Goal: Transaction & Acquisition: Purchase product/service

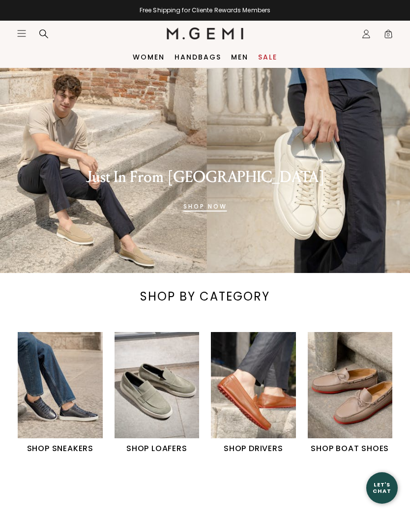
click at [156, 56] on link "Women" at bounding box center [149, 57] width 32 height 8
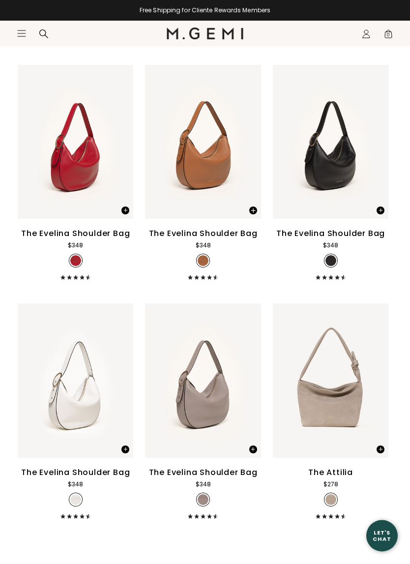
scroll to position [1563, 0]
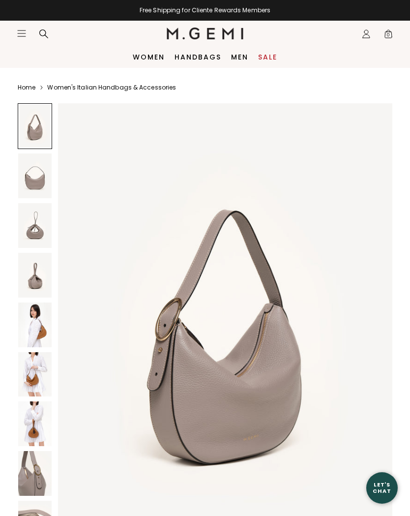
click at [37, 476] on img at bounding box center [34, 473] width 33 height 45
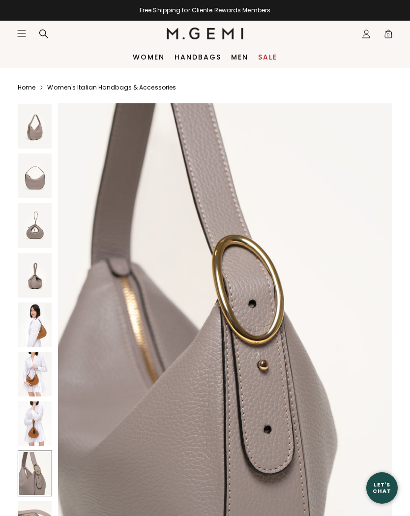
click at [38, 426] on img at bounding box center [34, 424] width 33 height 45
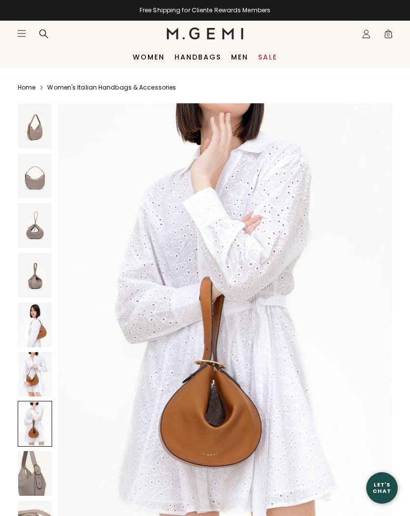
scroll to position [2735, 0]
click at [49, 377] on img at bounding box center [34, 374] width 33 height 45
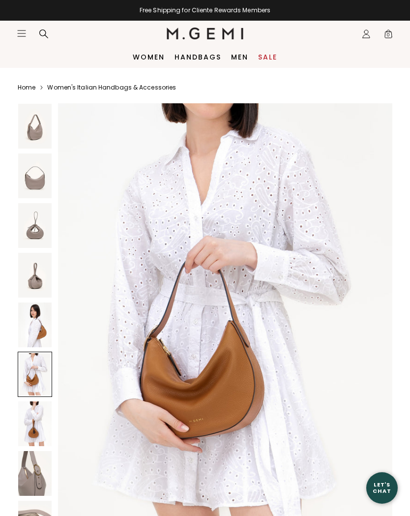
click at [42, 274] on img at bounding box center [34, 275] width 33 height 45
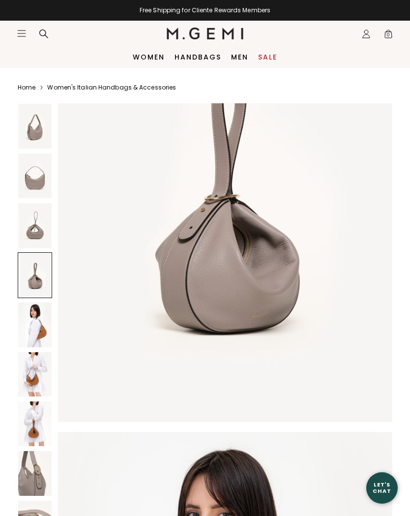
scroll to position [1368, 0]
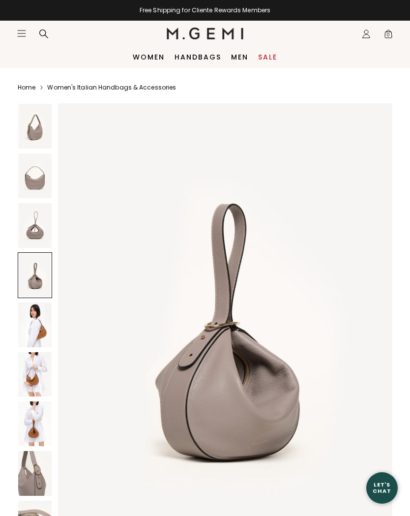
click at [38, 126] on img at bounding box center [34, 126] width 33 height 45
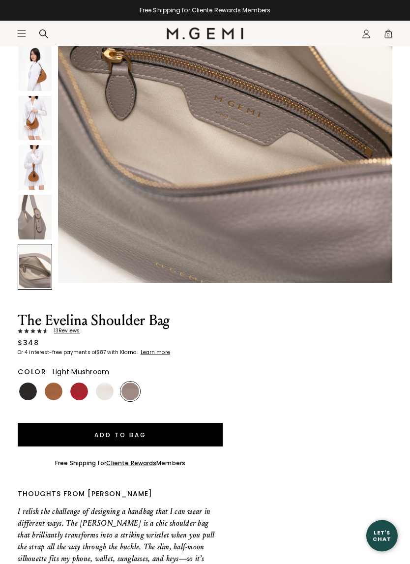
scroll to position [263, 0]
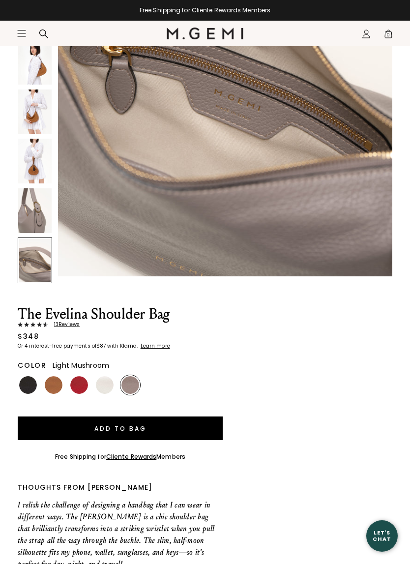
click at [122, 387] on img at bounding box center [131, 385] width 18 height 18
click at [126, 385] on img at bounding box center [131, 385] width 18 height 18
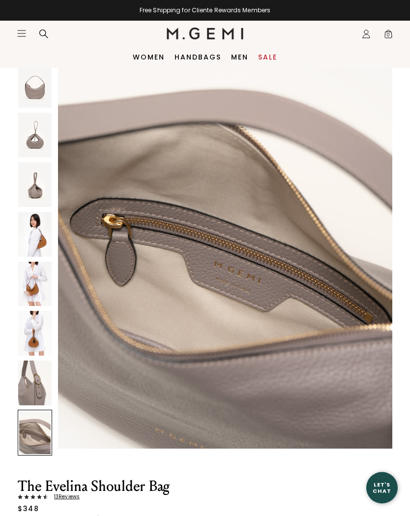
scroll to position [64, 0]
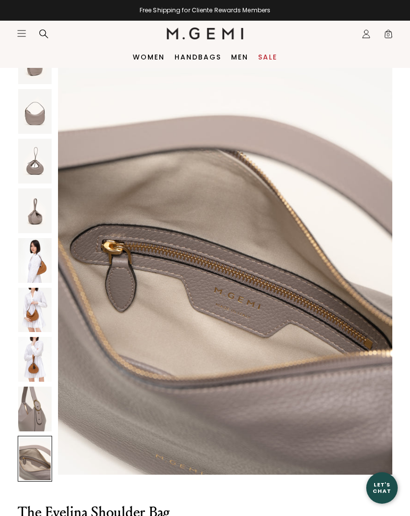
click at [46, 254] on img at bounding box center [34, 260] width 33 height 45
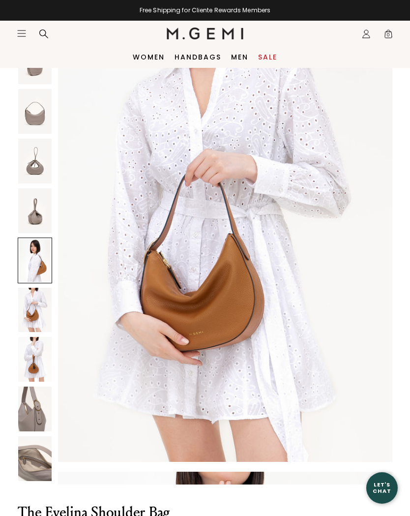
scroll to position [1824, 0]
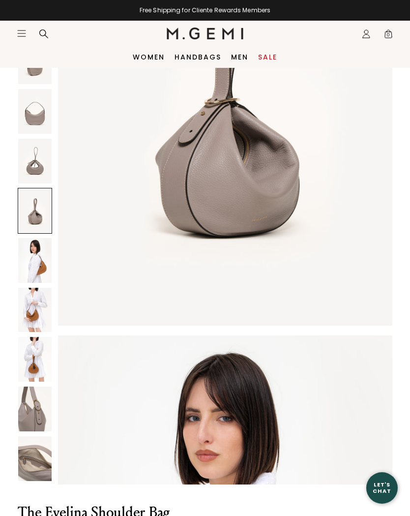
click at [41, 116] on img at bounding box center [34, 111] width 33 height 45
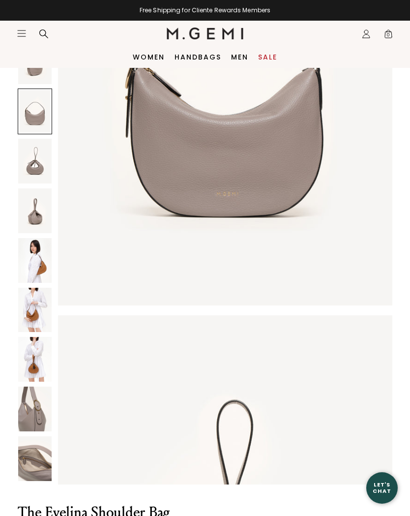
scroll to position [456, 0]
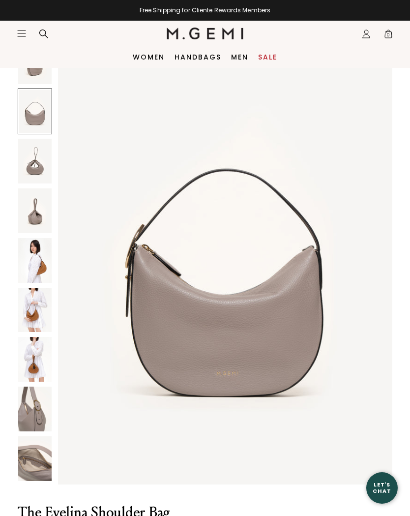
click at [46, 462] on img at bounding box center [34, 458] width 33 height 45
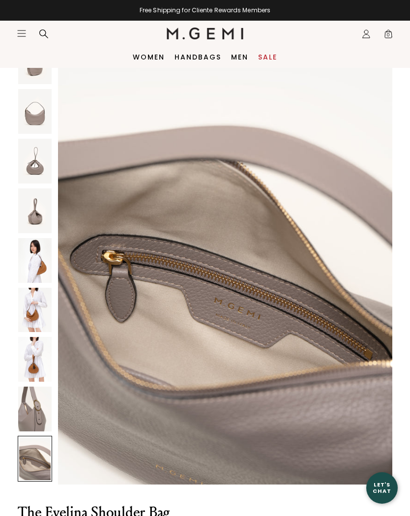
click at [38, 423] on img at bounding box center [34, 409] width 33 height 45
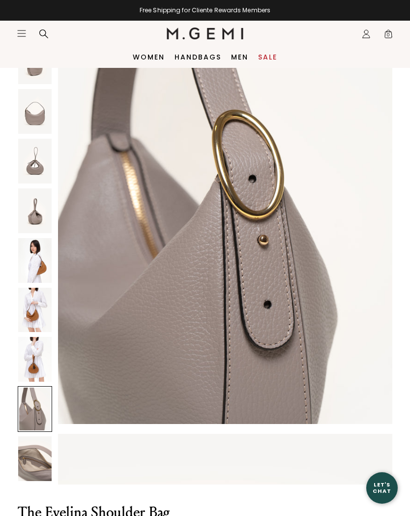
scroll to position [3191, 0]
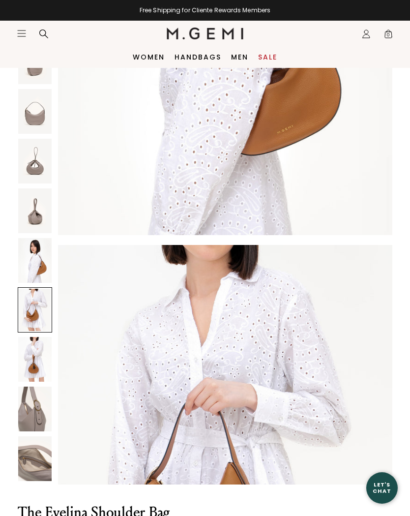
click at [36, 159] on img at bounding box center [34, 161] width 33 height 45
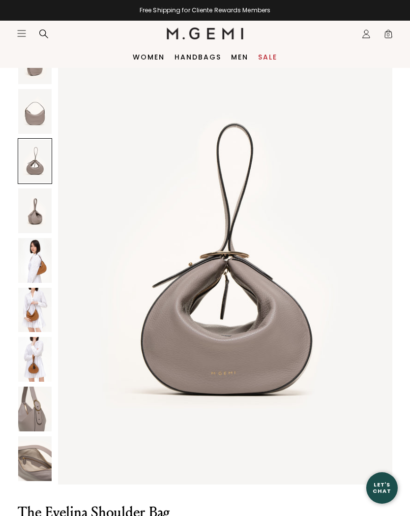
click at [37, 253] on img at bounding box center [34, 260] width 33 height 45
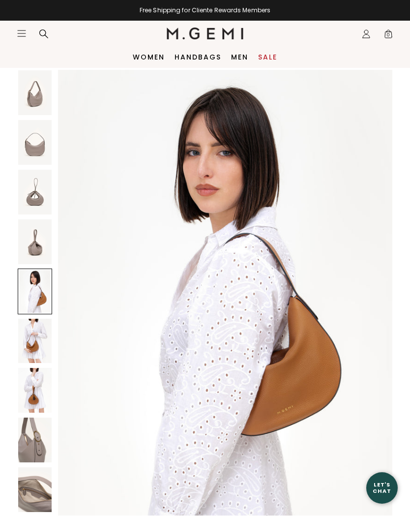
scroll to position [0, 0]
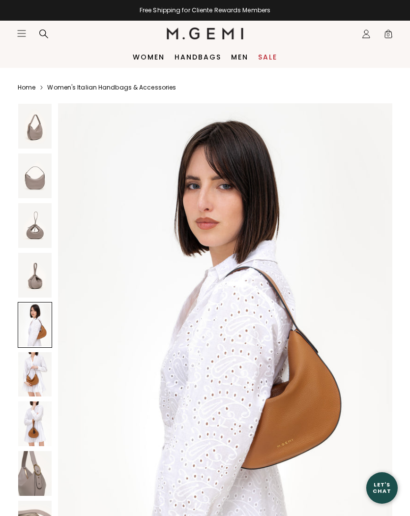
click at [40, 133] on img at bounding box center [34, 126] width 33 height 45
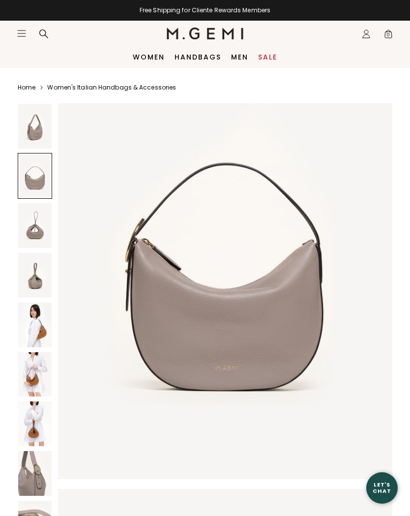
scroll to position [525, 0]
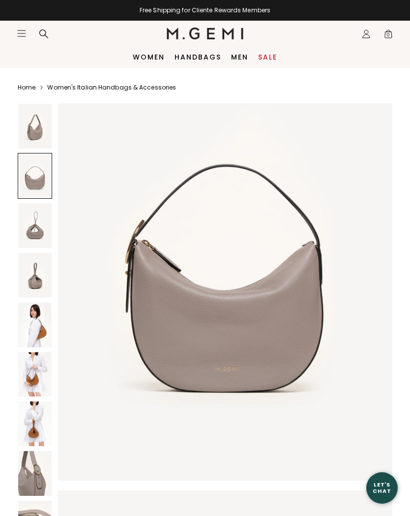
click at [43, 477] on img at bounding box center [34, 473] width 33 height 45
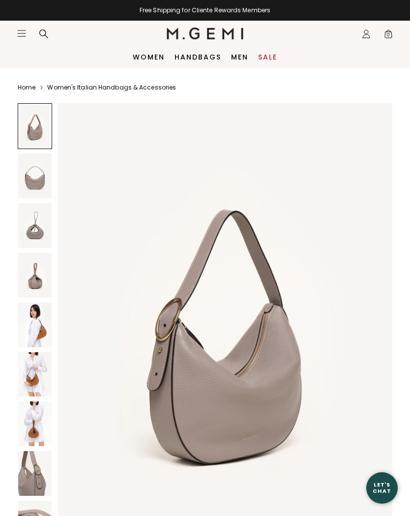
scroll to position [0, 0]
click at [40, 470] on img at bounding box center [34, 473] width 33 height 45
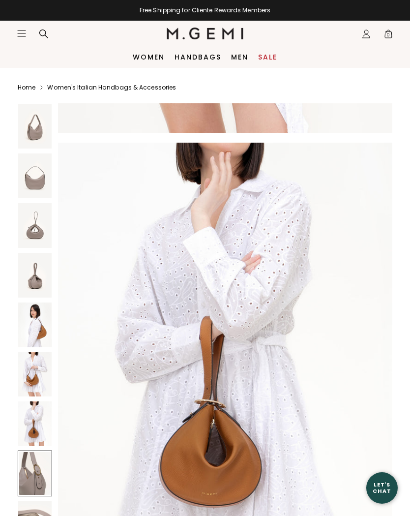
scroll to position [3191, 0]
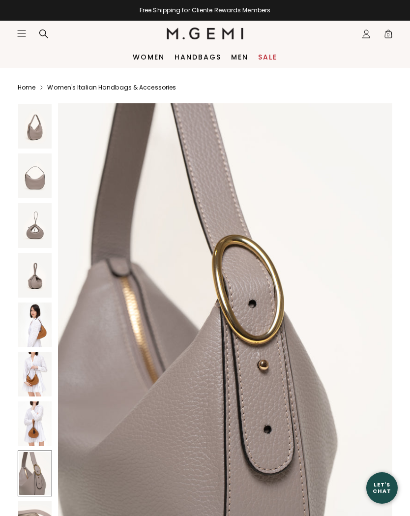
click at [38, 128] on img at bounding box center [34, 126] width 33 height 45
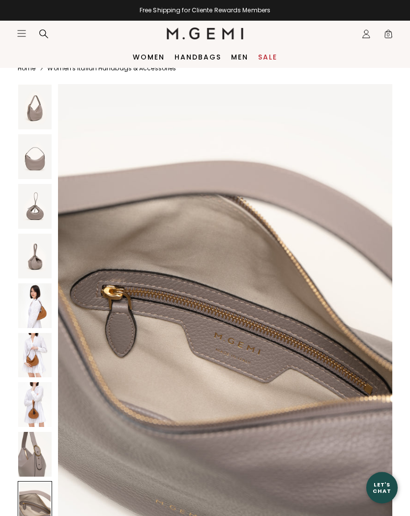
scroll to position [0, 0]
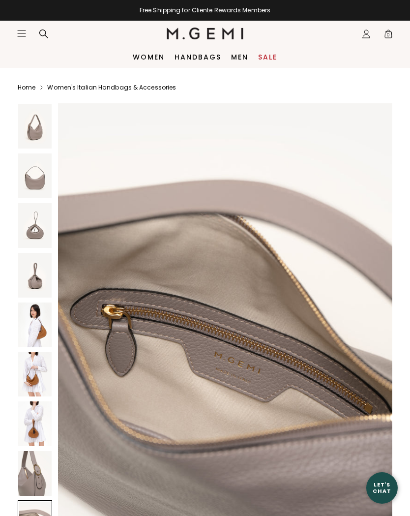
click at [34, 182] on img at bounding box center [34, 176] width 33 height 45
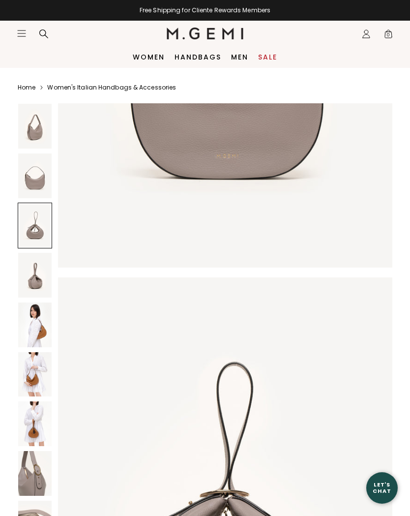
scroll to position [738, 0]
click at [345, 383] on img at bounding box center [225, 501] width 335 height 446
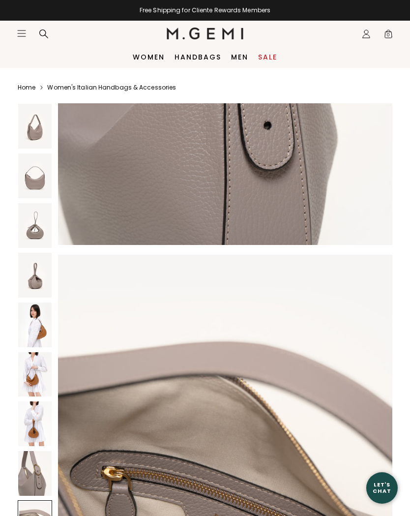
scroll to position [3494, 0]
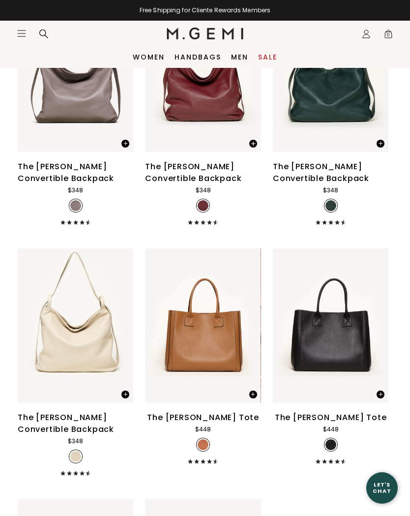
scroll to position [3095, 0]
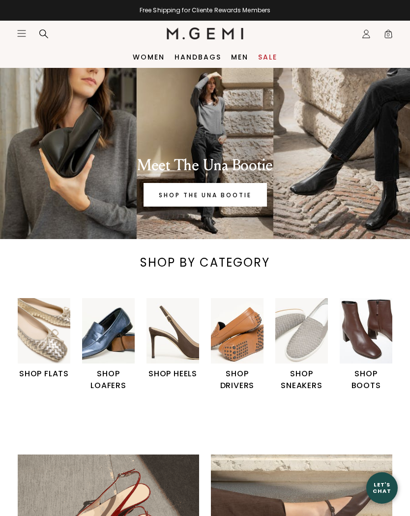
click at [54, 351] on img "1 / 6" at bounding box center [44, 331] width 53 height 66
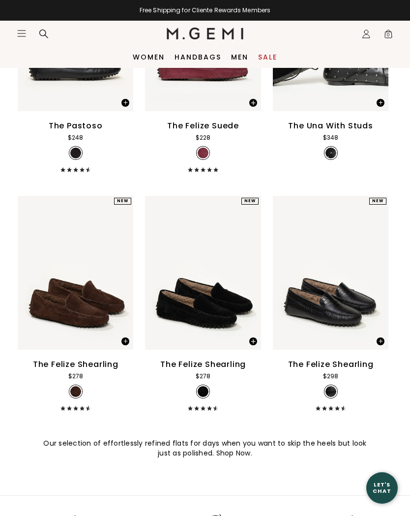
scroll to position [5677, 0]
